Goal: Navigation & Orientation: Find specific page/section

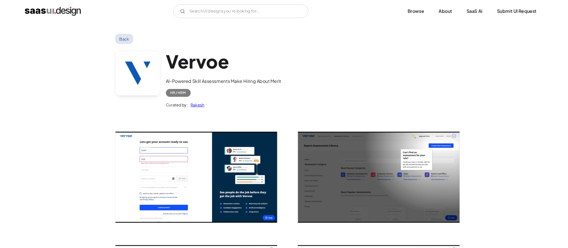
scroll to position [703, 0]
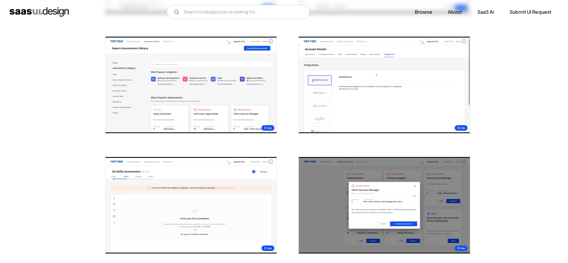
click at [409, 23] on div "V7 Labs Gen AI Application Design Best-in-class data labeling tool. GenAI Close…" at bounding box center [284, 12] width 568 height 24
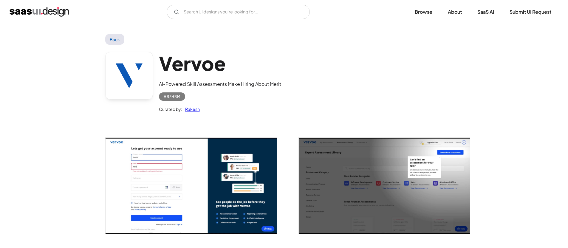
scroll to position [3, 0]
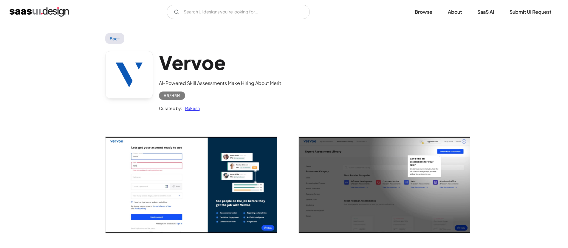
click at [119, 40] on link "Back" at bounding box center [114, 38] width 19 height 11
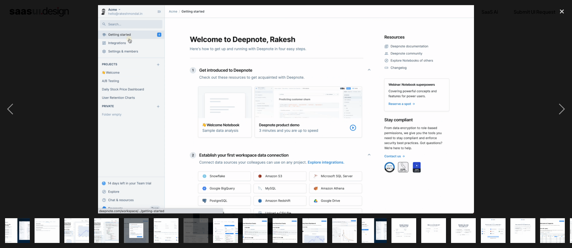
scroll to position [672, 0]
click at [265, 222] on img "show item 9 of 25" at bounding box center [255, 230] width 45 height 25
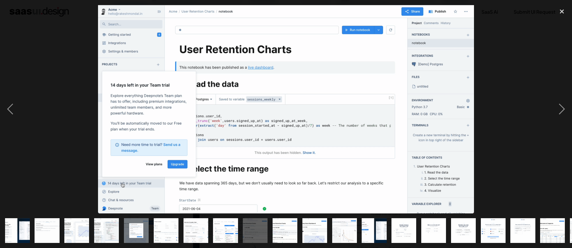
click at [289, 224] on img "show item 10 of 25" at bounding box center [285, 230] width 45 height 25
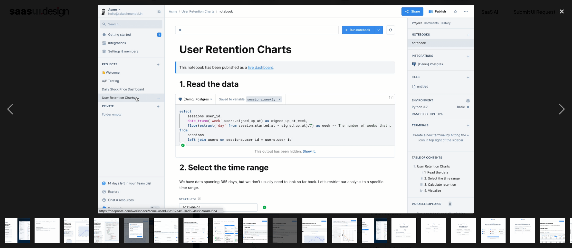
click at [321, 224] on img "show item 11 of 25" at bounding box center [314, 230] width 45 height 25
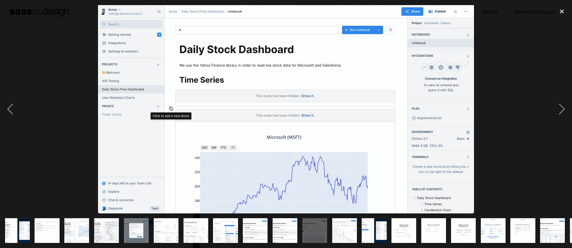
click at [283, 218] on img "show item 10 of 25" at bounding box center [285, 230] width 45 height 25
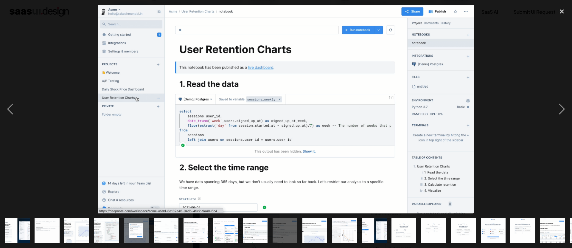
click at [108, 225] on img "show item 4 of 25" at bounding box center [106, 230] width 45 height 25
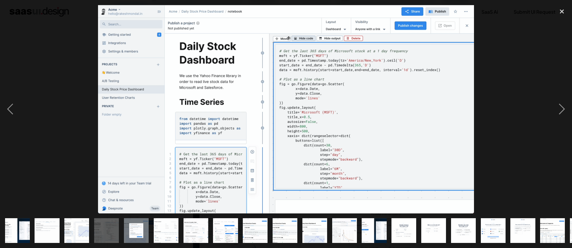
click at [85, 224] on img "show item 3 of 25" at bounding box center [77, 230] width 45 height 25
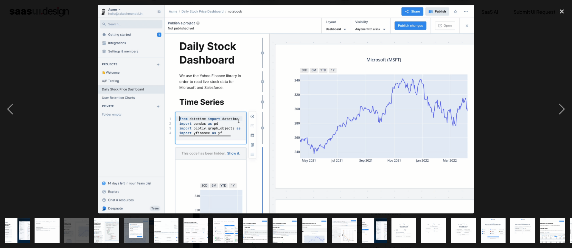
click at [233, 225] on img "show item 8 of 25" at bounding box center [225, 230] width 45 height 25
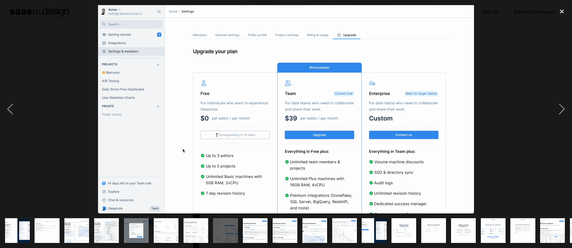
click at [263, 224] on img "show item 9 of 25" at bounding box center [255, 230] width 45 height 25
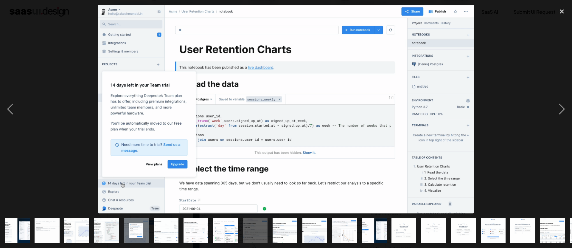
click at [288, 226] on img "show item 10 of 25" at bounding box center [285, 230] width 45 height 25
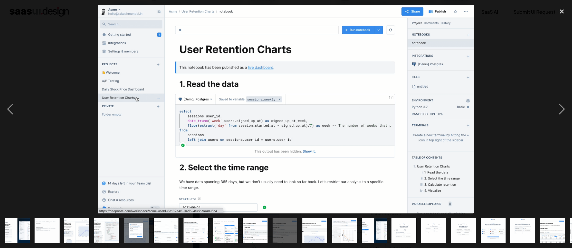
click at [82, 218] on img "show item 3 of 25" at bounding box center [77, 230] width 45 height 25
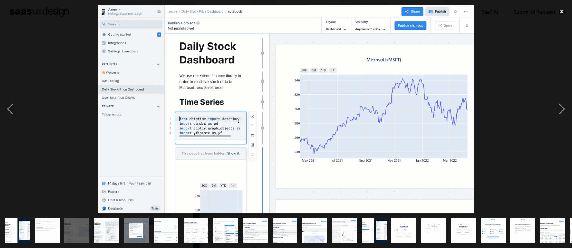
click at [544, 222] on img "show item 19 of 25" at bounding box center [553, 230] width 45 height 25
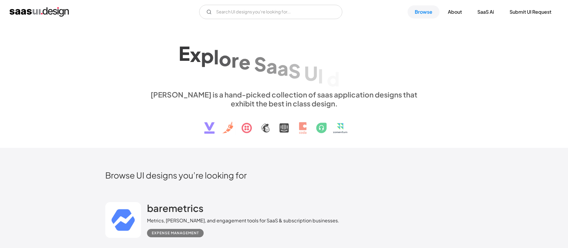
scroll to position [125, 0]
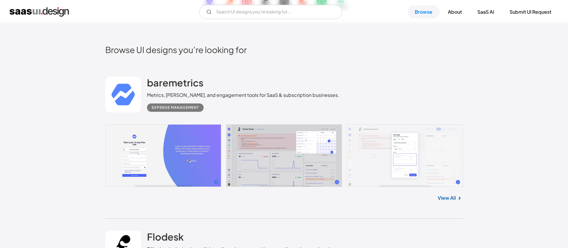
click at [277, 145] on link at bounding box center [284, 155] width 358 height 63
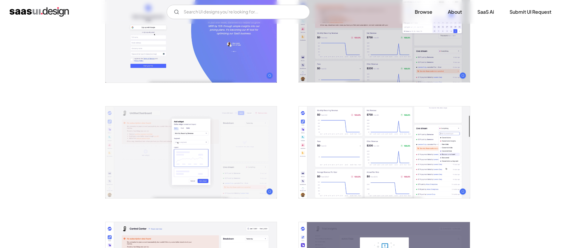
scroll to position [152, 0]
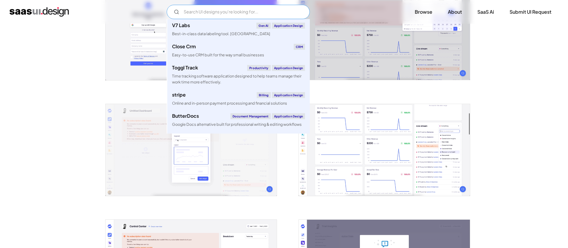
click at [230, 10] on input "Email Form" at bounding box center [238, 12] width 143 height 14
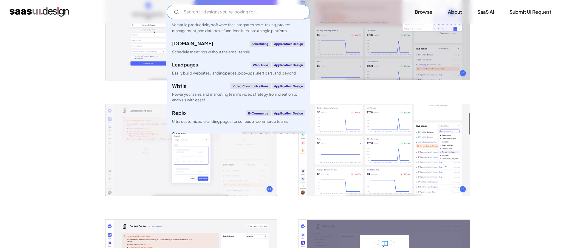
scroll to position [1371, 0]
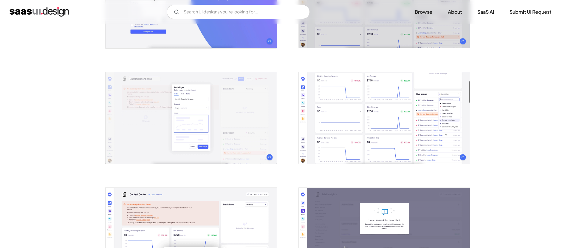
scroll to position [190, 0]
